Goal: Communication & Community: Answer question/provide support

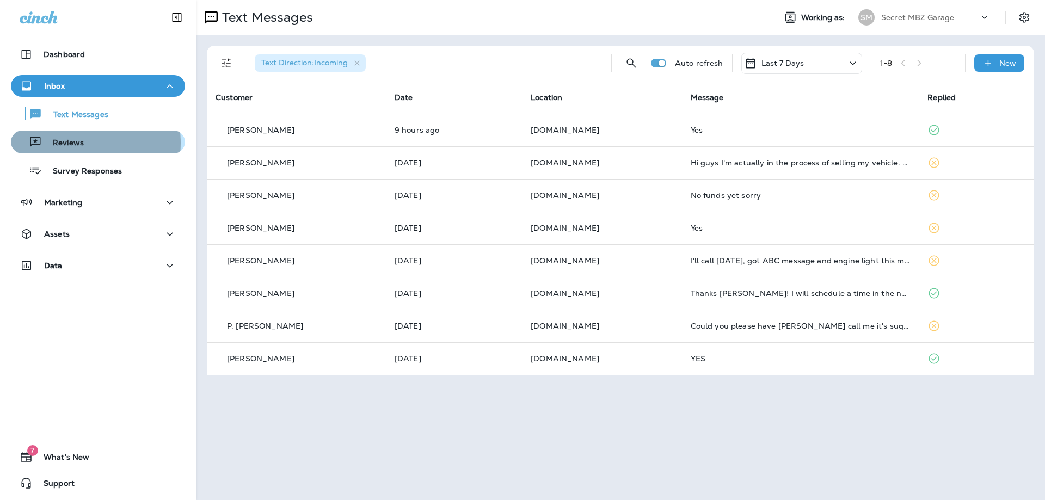
click at [70, 143] on p "Reviews" at bounding box center [63, 143] width 42 height 10
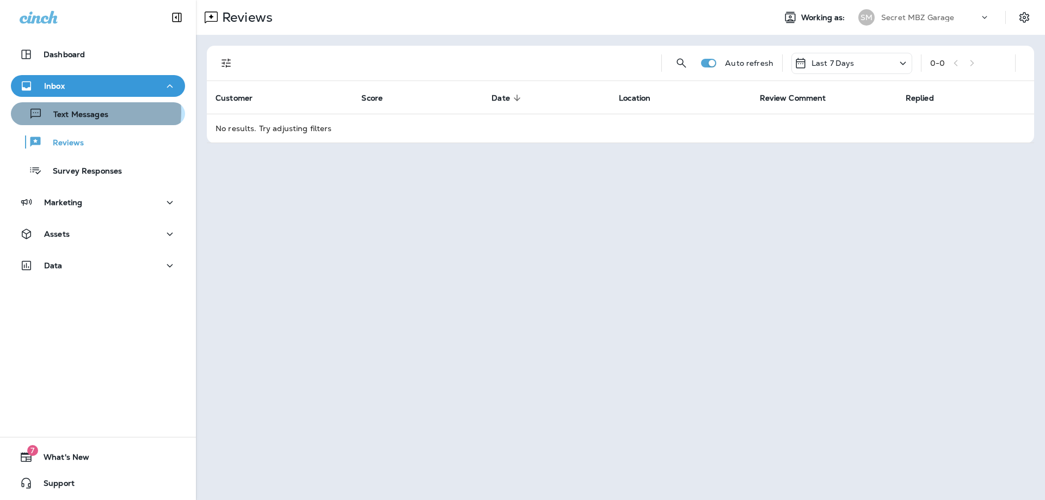
click at [87, 112] on p "Text Messages" at bounding box center [75, 115] width 66 height 10
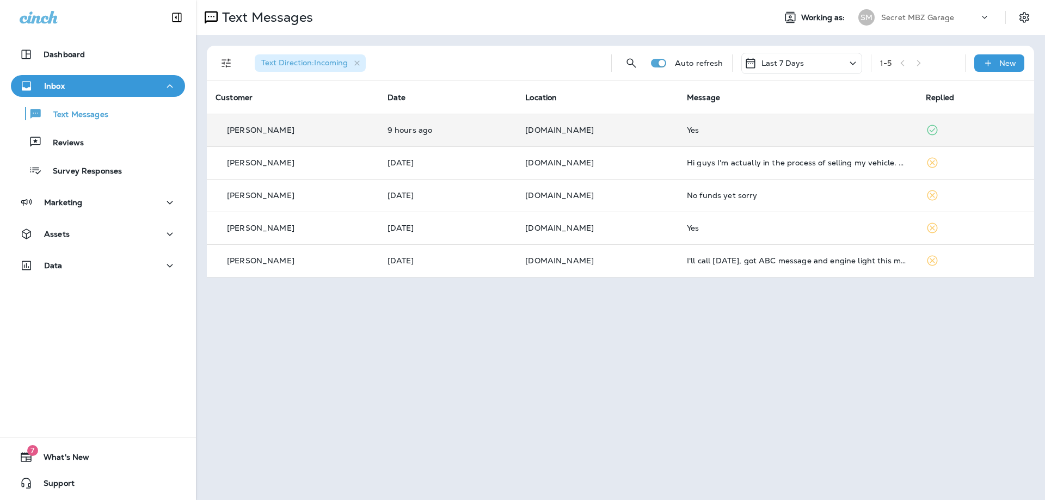
click at [298, 133] on div "[PERSON_NAME]" at bounding box center [293, 130] width 155 height 11
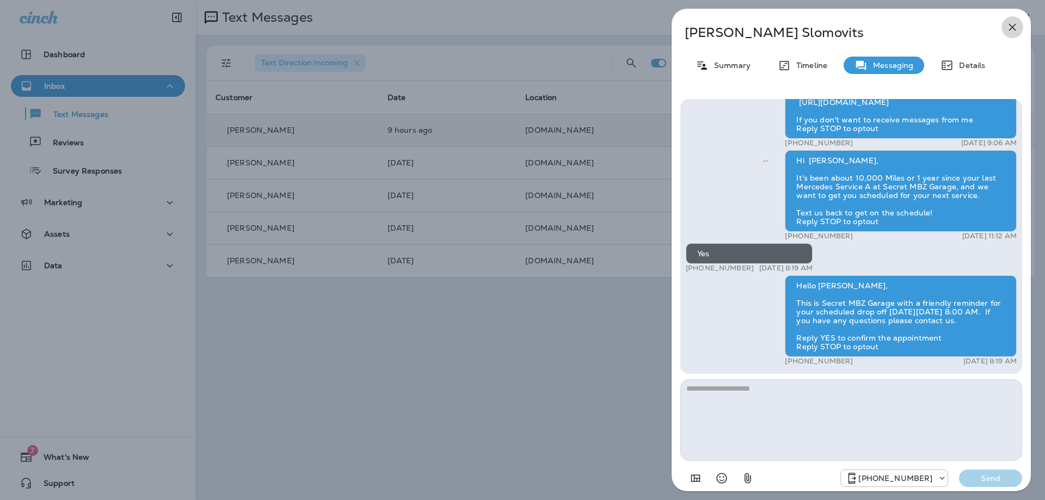
click at [1010, 23] on icon "button" at bounding box center [1012, 27] width 13 height 13
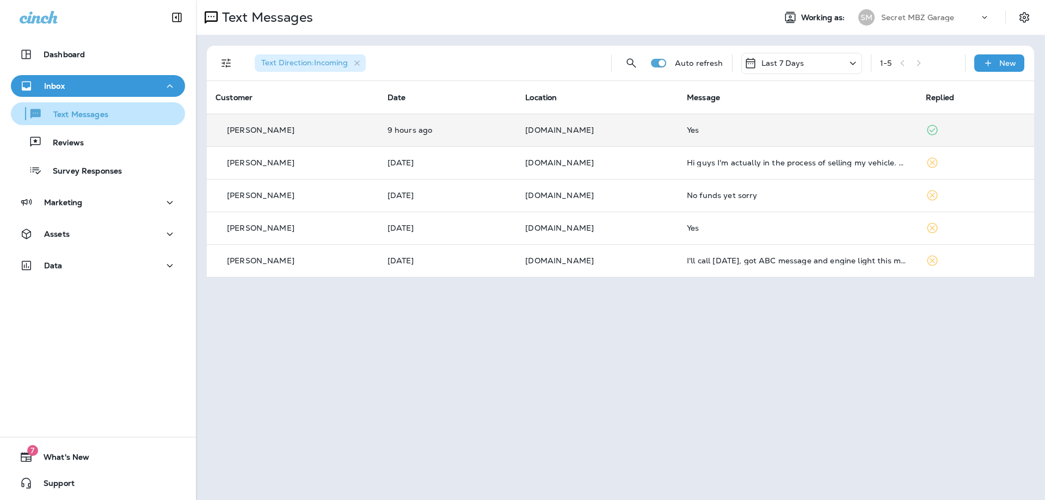
click at [86, 113] on p "Text Messages" at bounding box center [75, 115] width 66 height 10
